Goal: Find contact information: Find contact information

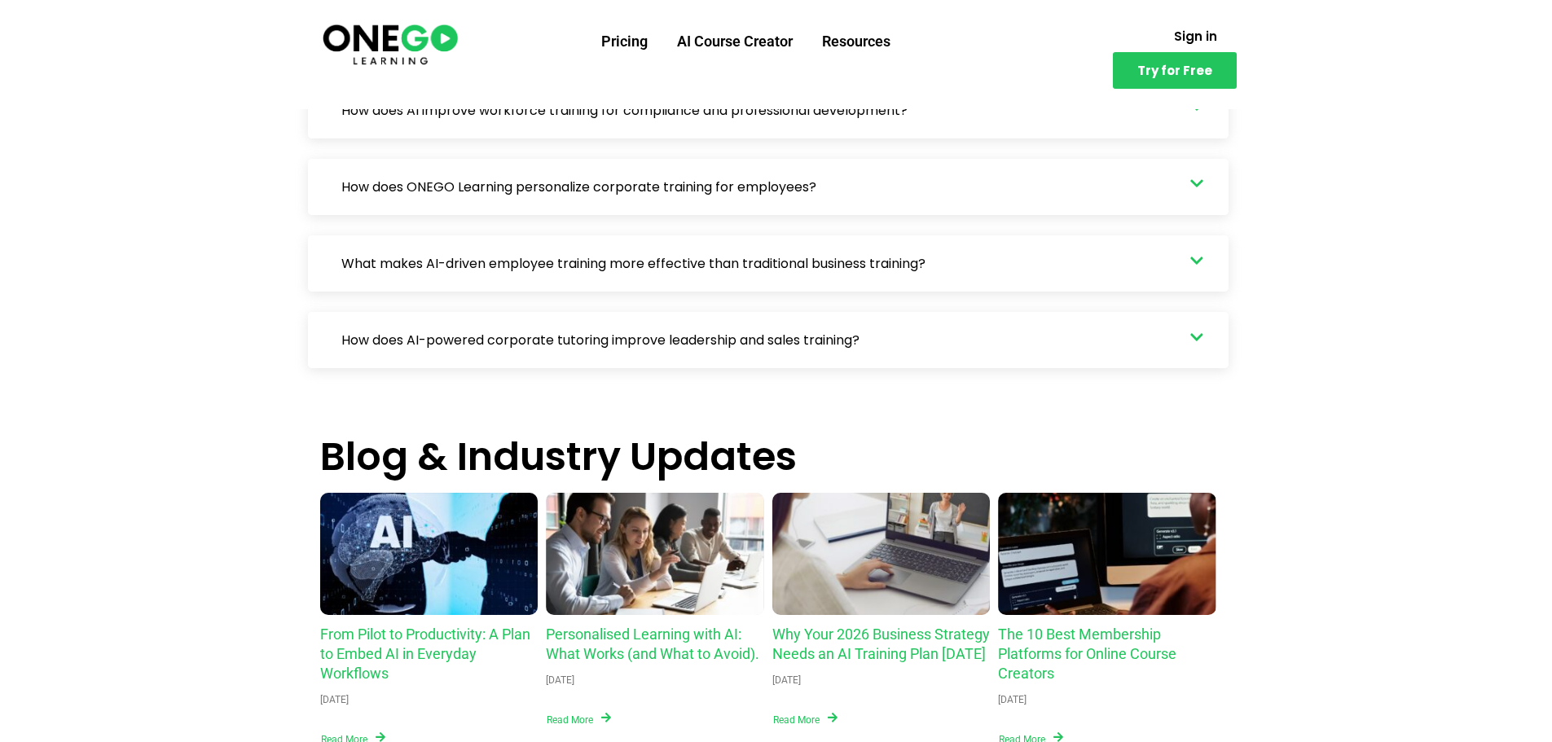
scroll to position [5091, 0]
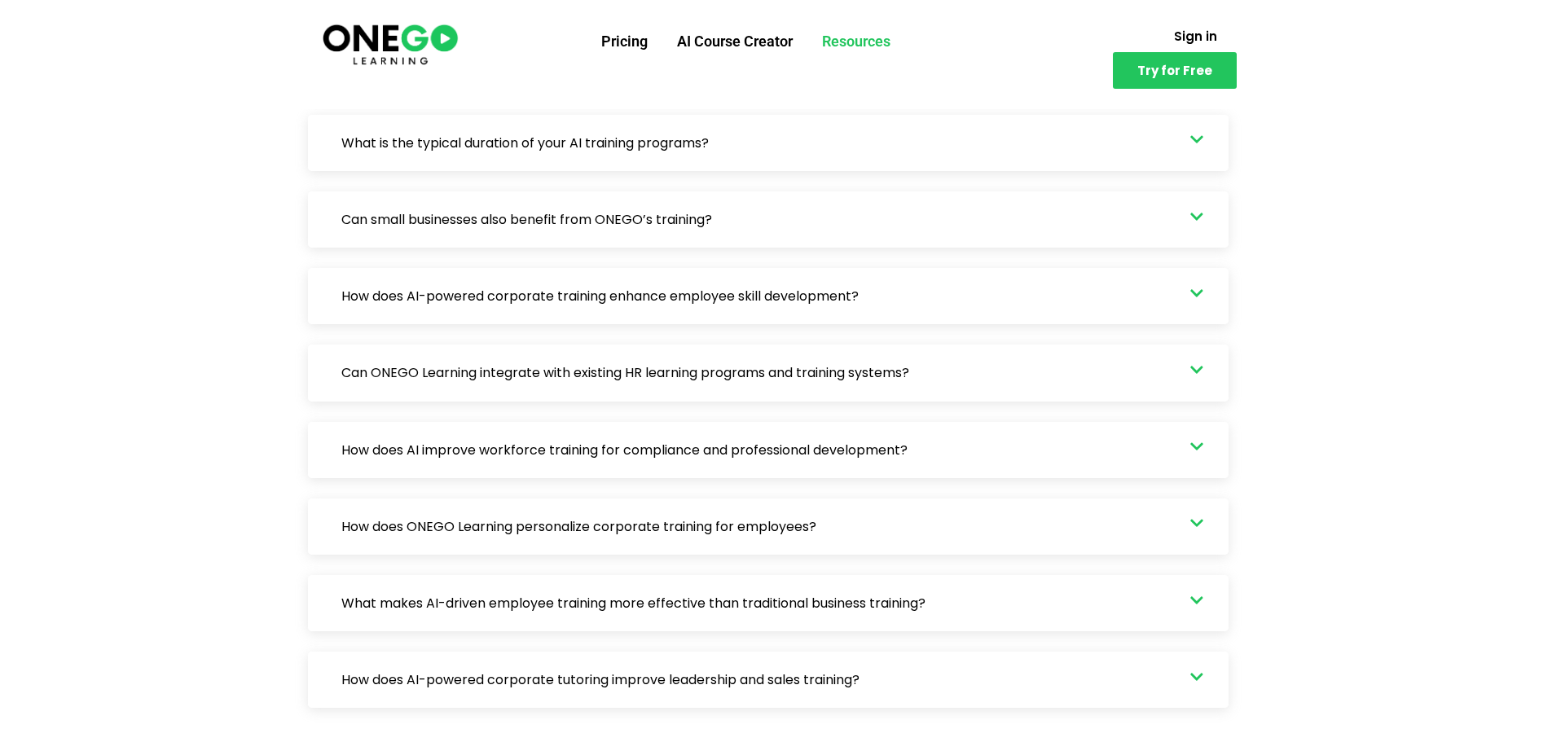
click at [847, 46] on link "Resources" at bounding box center [856, 41] width 98 height 42
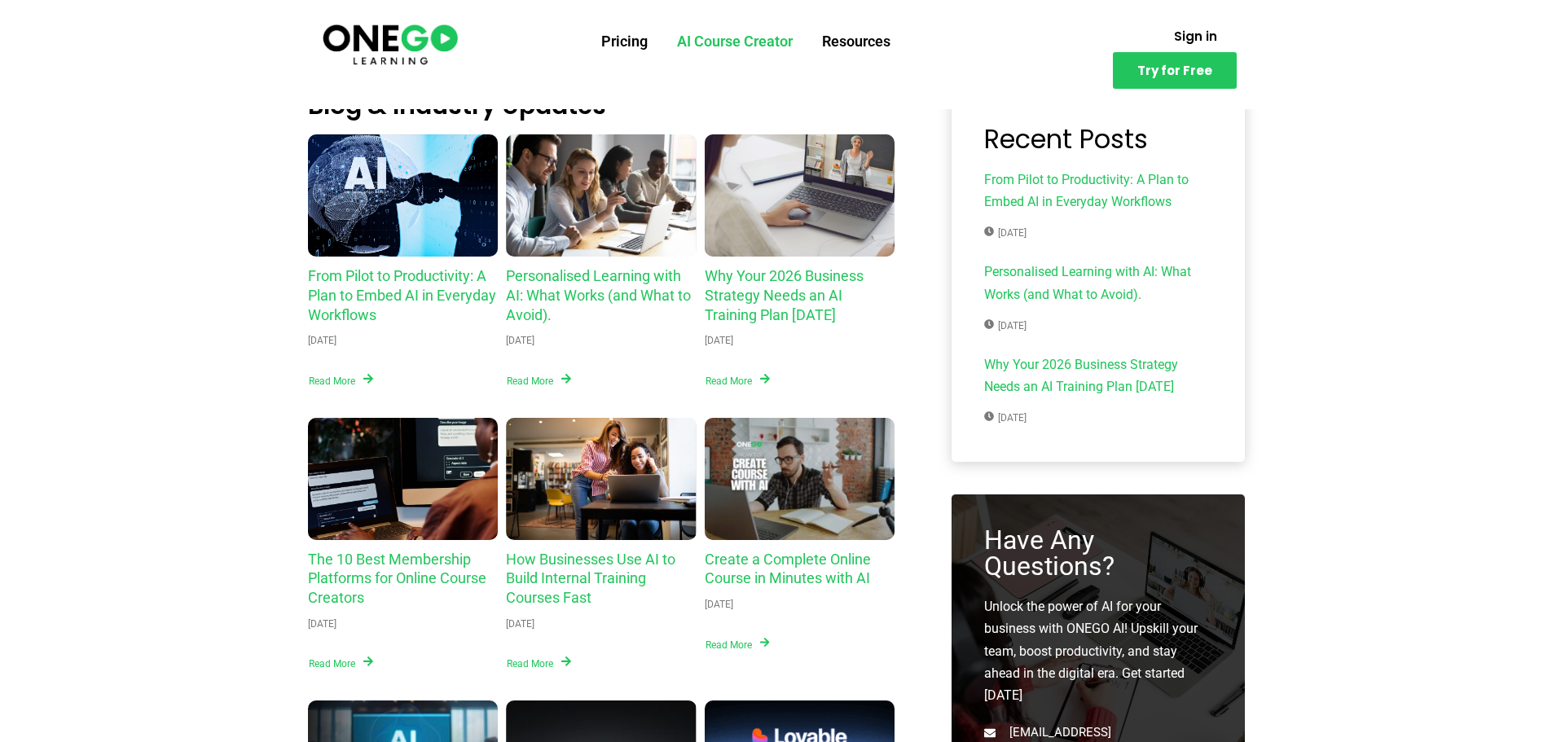
click at [716, 43] on link "AI Course Creator" at bounding box center [734, 41] width 145 height 42
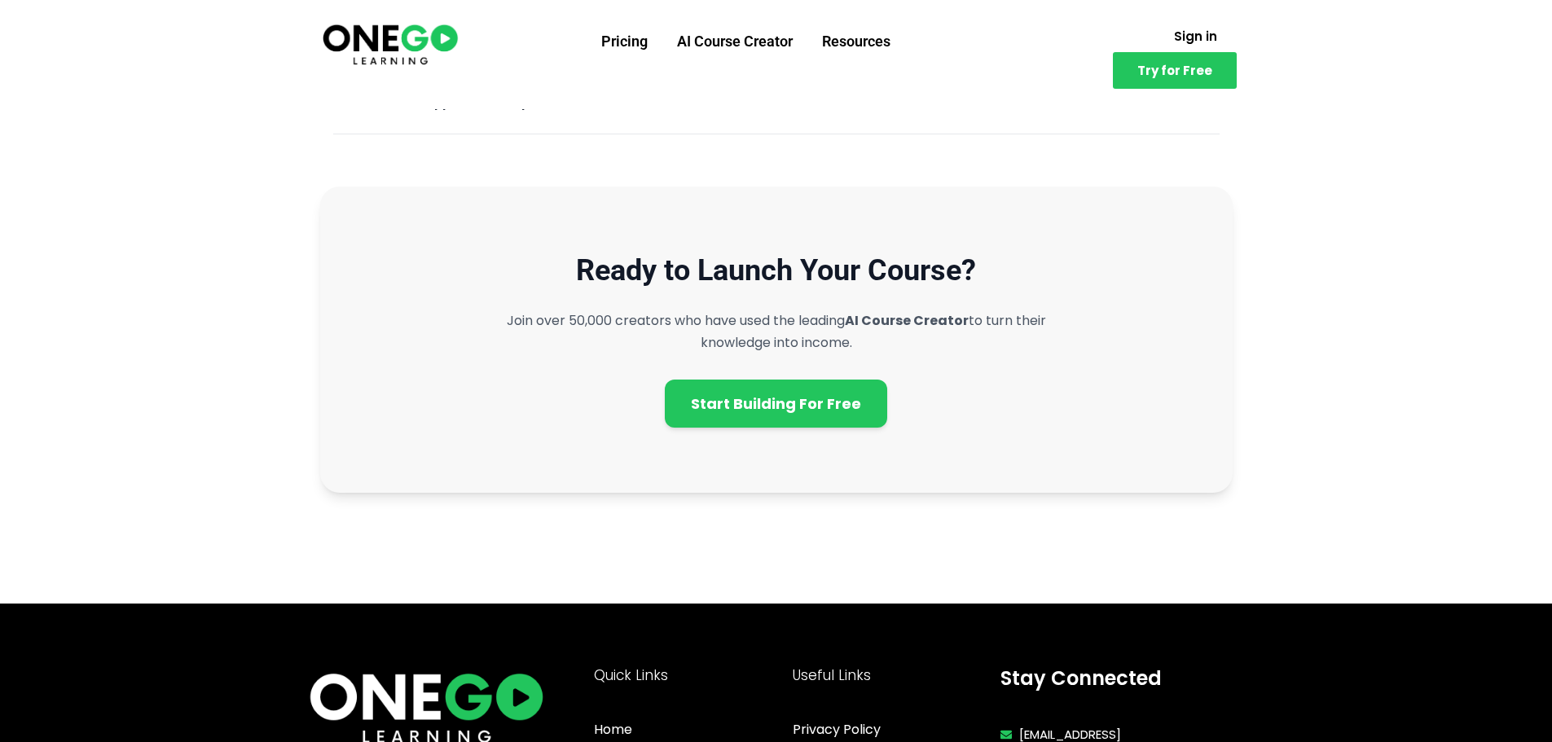
scroll to position [4719, 0]
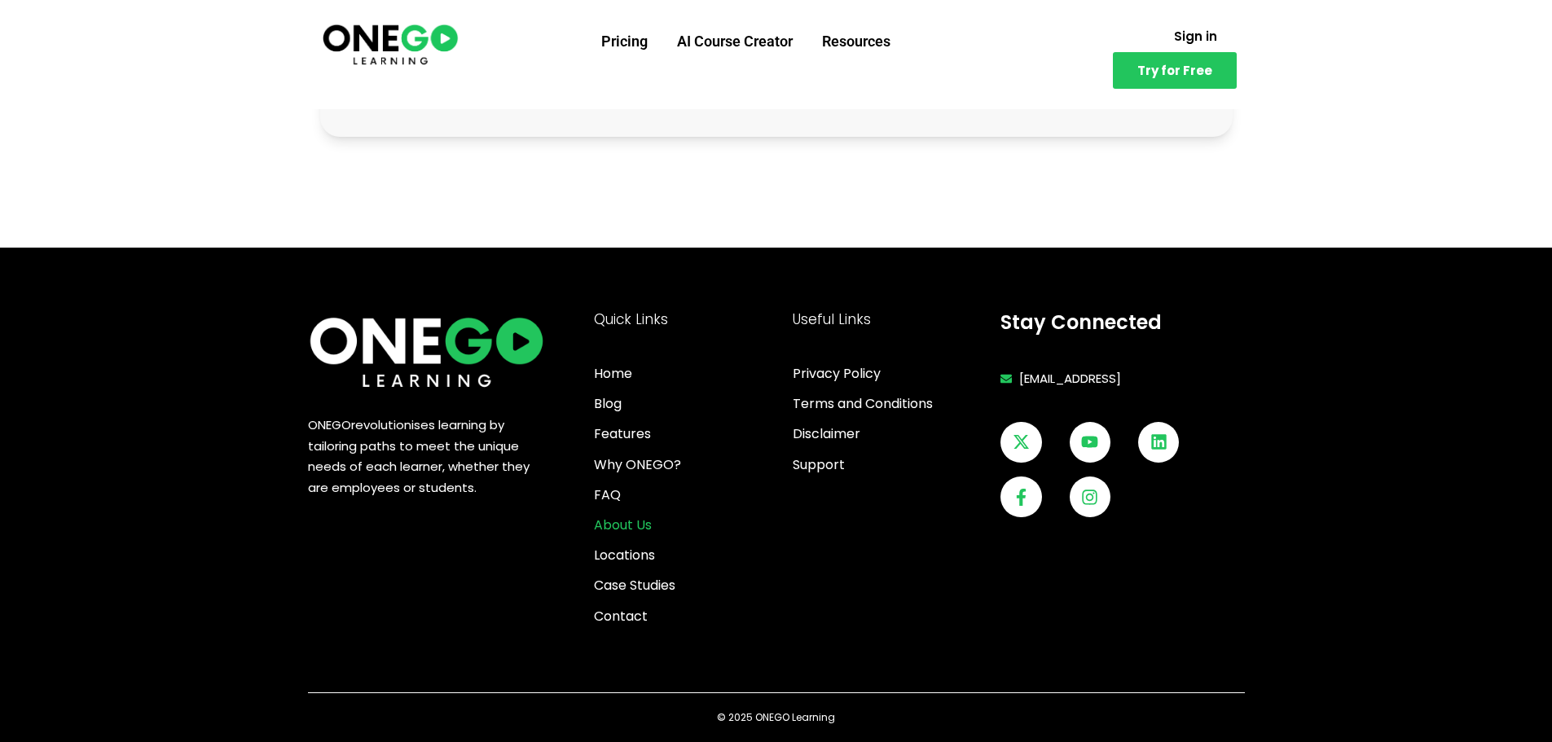
click at [630, 529] on span "About Us" at bounding box center [623, 525] width 58 height 22
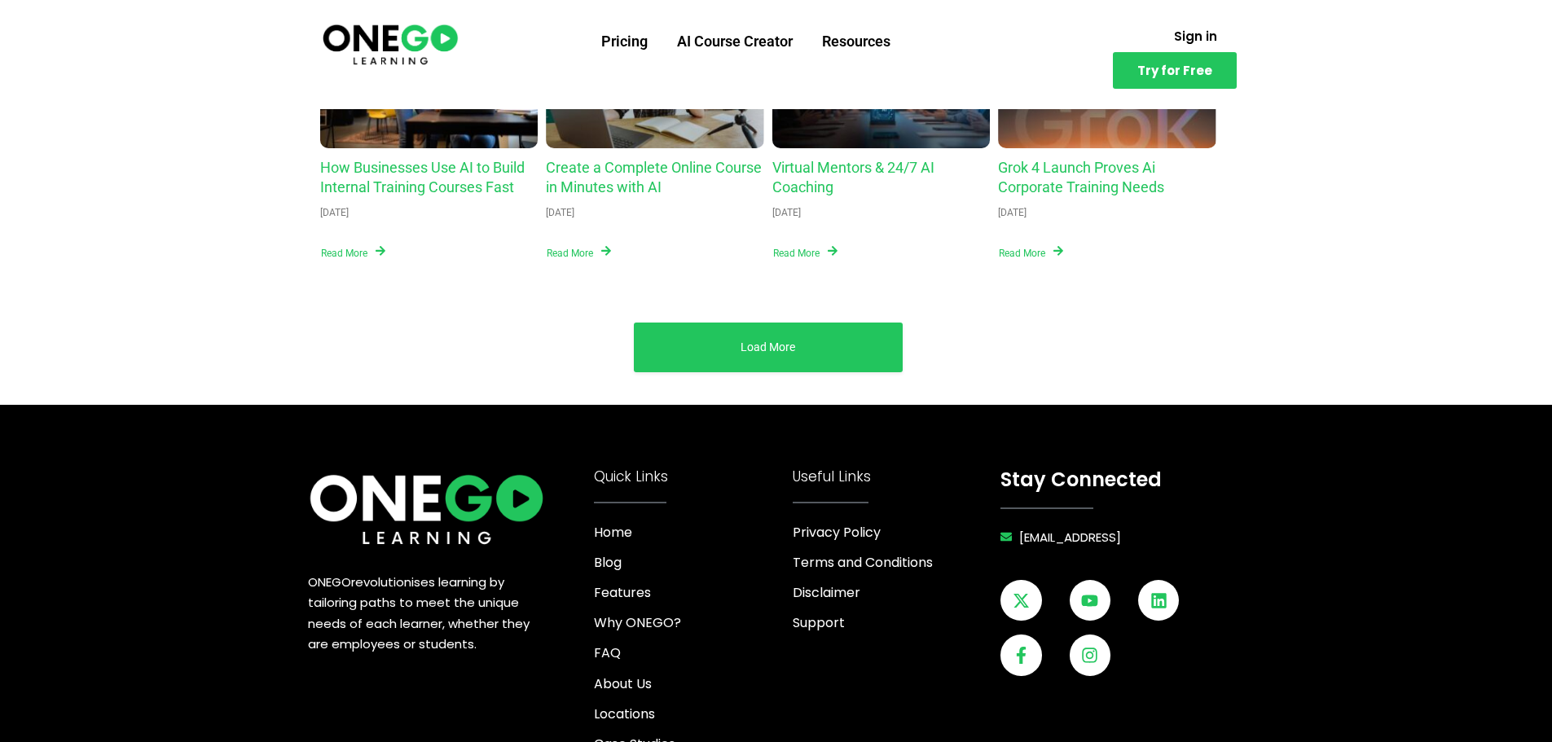
scroll to position [6237, 0]
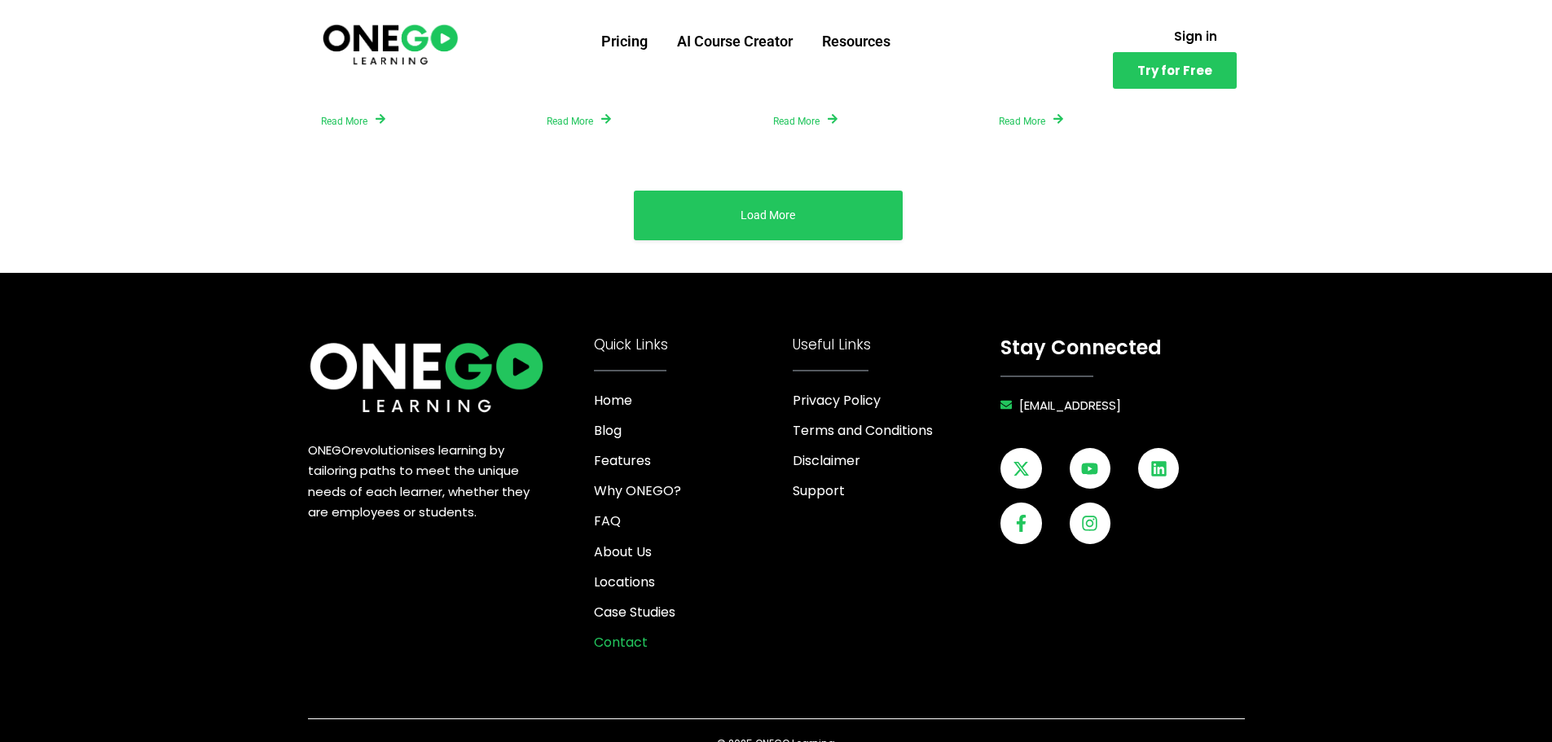
click at [635, 631] on span "Contact" at bounding box center [621, 642] width 54 height 22
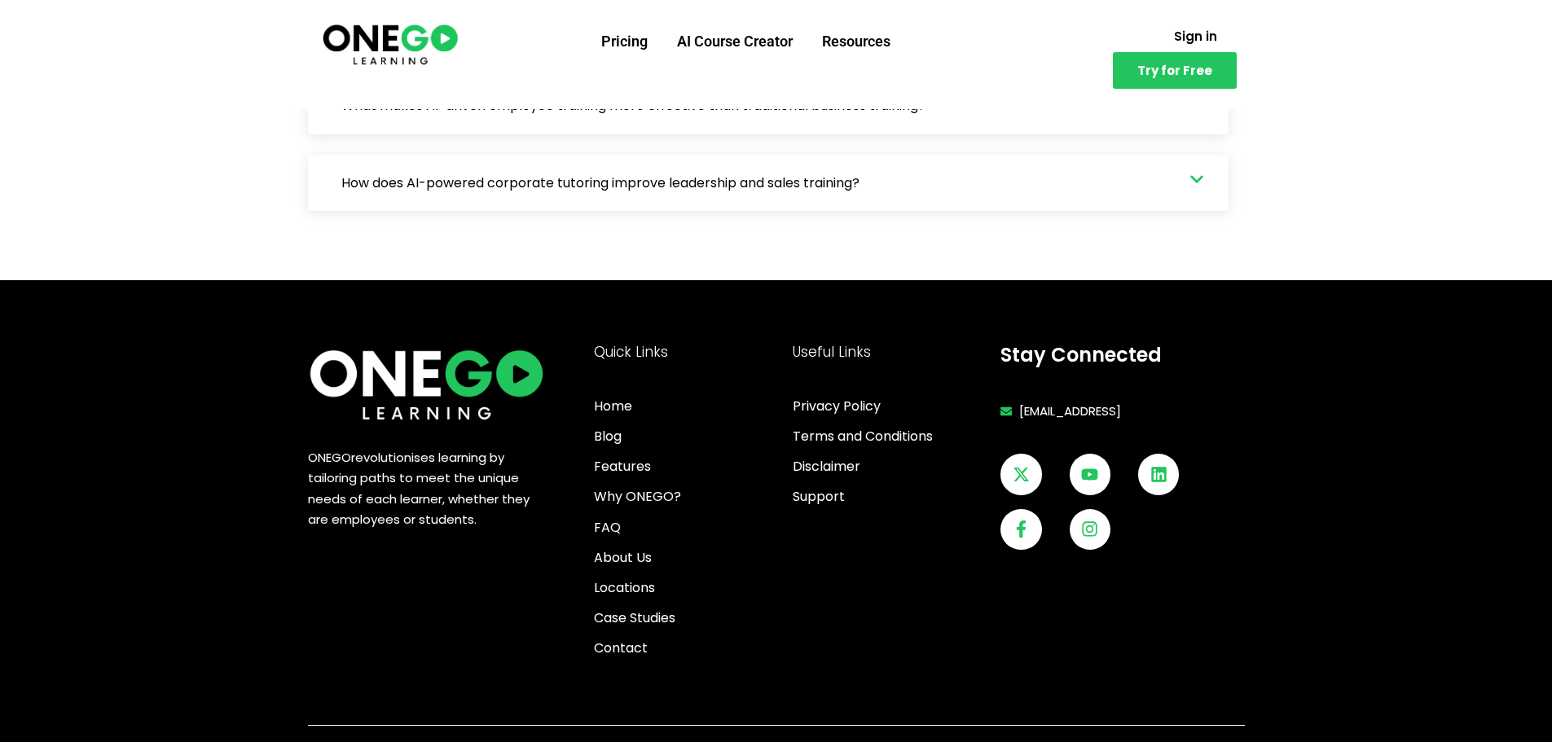
scroll to position [1275, 0]
